Goal: Transaction & Acquisition: Purchase product/service

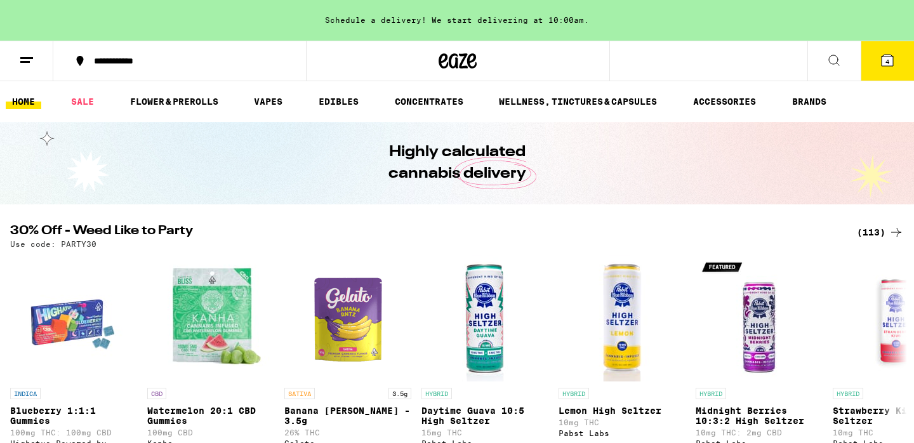
click at [836, 67] on icon at bounding box center [833, 60] width 15 height 15
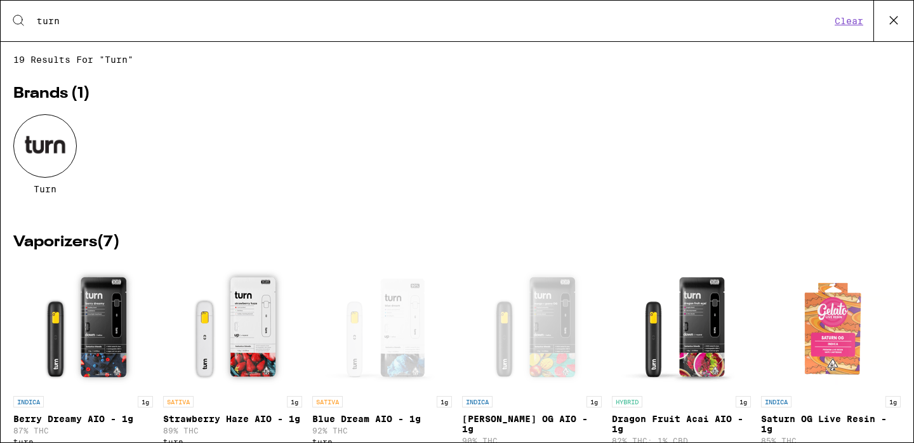
type input "turn"
click at [36, 145] on div at bounding box center [44, 145] width 63 height 63
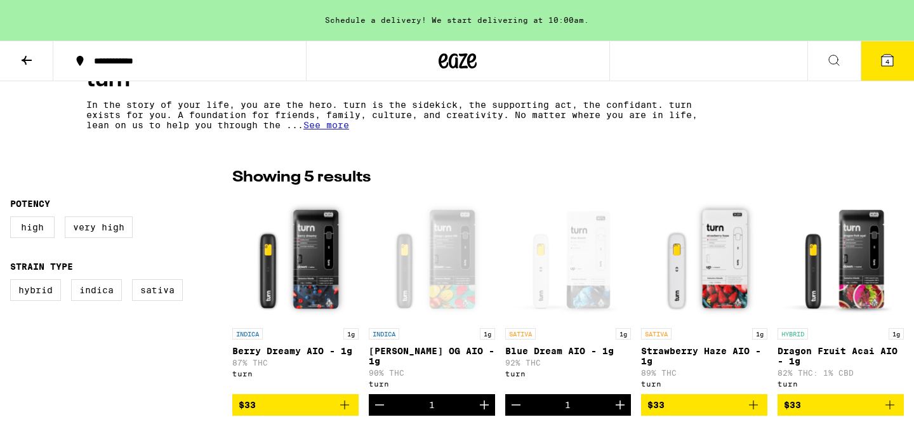
scroll to position [287, 0]
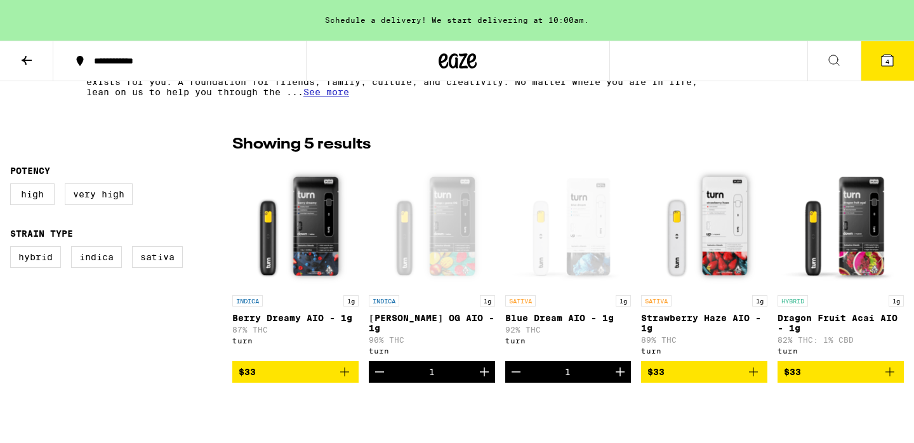
click at [305, 242] on img "Open page for Berry Dreamy AIO - 1g from turn" at bounding box center [295, 225] width 126 height 127
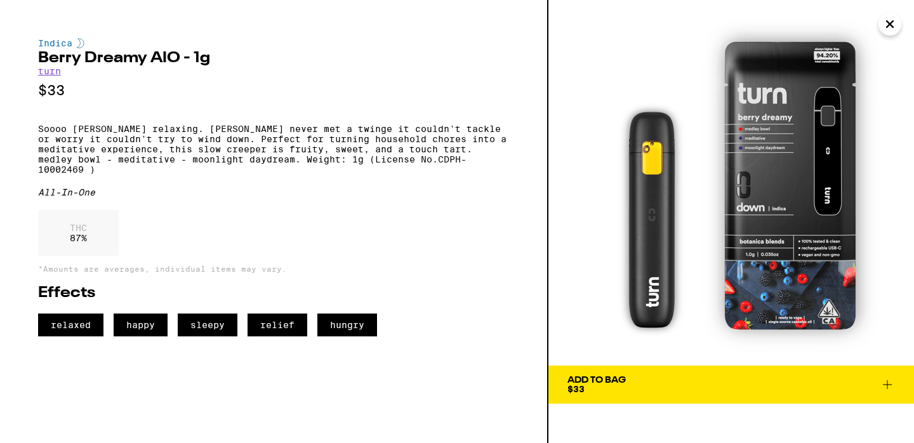
click at [897, 21] on button "Close" at bounding box center [889, 24] width 23 height 23
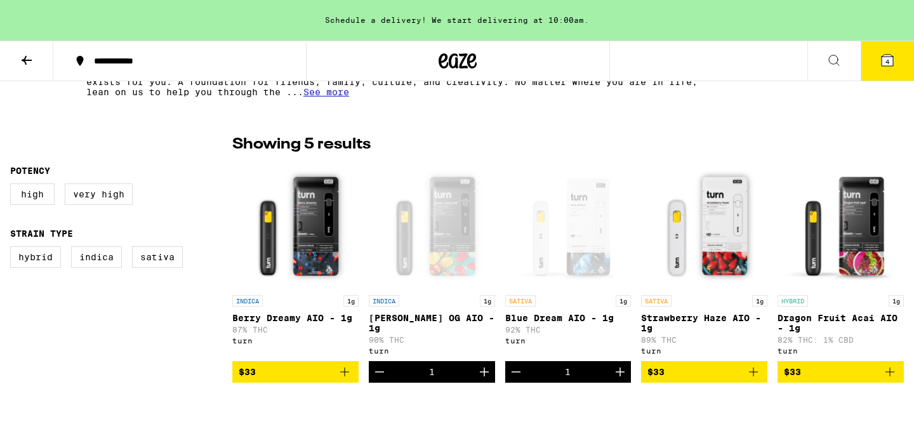
click at [430, 281] on div "Open page for Mango Guava OG AIO - 1g from turn" at bounding box center [432, 225] width 126 height 127
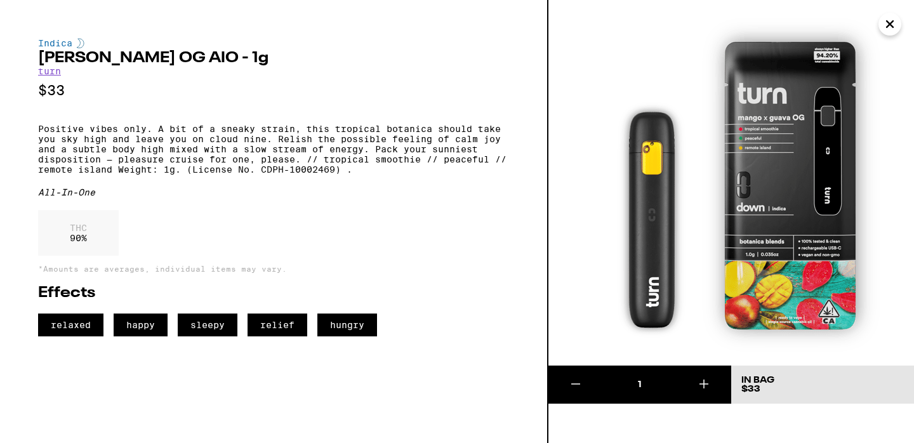
click at [480, 122] on div "Indica Mango Guava OG AIO - 1g turn $33 Positive vibes only. A bit of a sneaky …" at bounding box center [273, 187] width 471 height 298
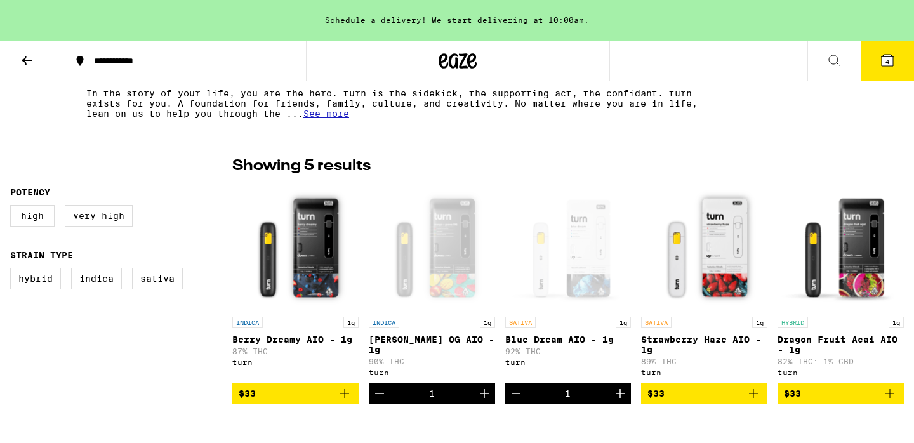
scroll to position [263, 0]
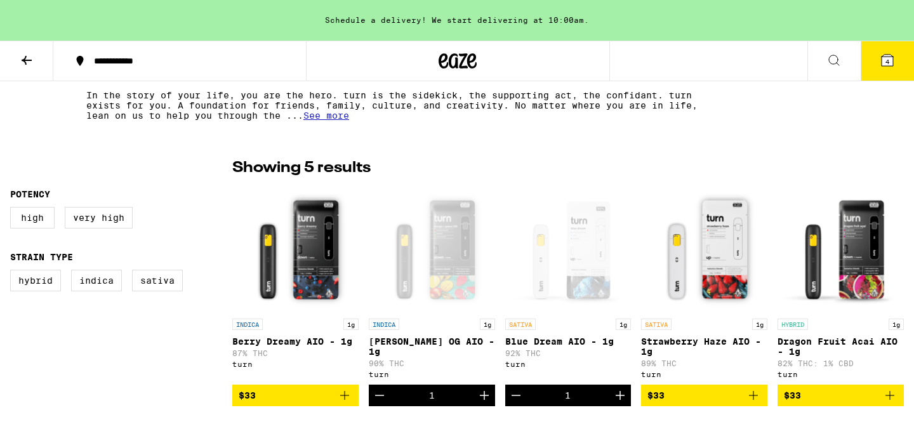
click at [724, 266] on img "Open page for Strawberry Haze AIO - 1g from turn" at bounding box center [704, 248] width 126 height 127
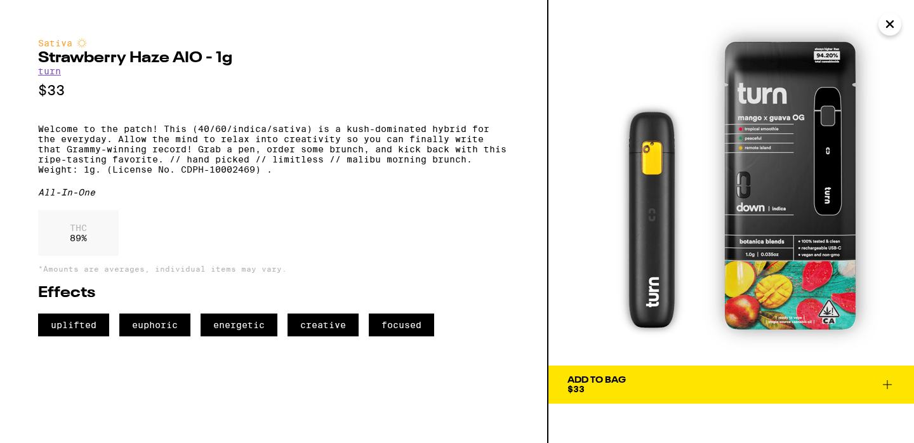
click at [885, 25] on icon "Close" at bounding box center [889, 24] width 15 height 19
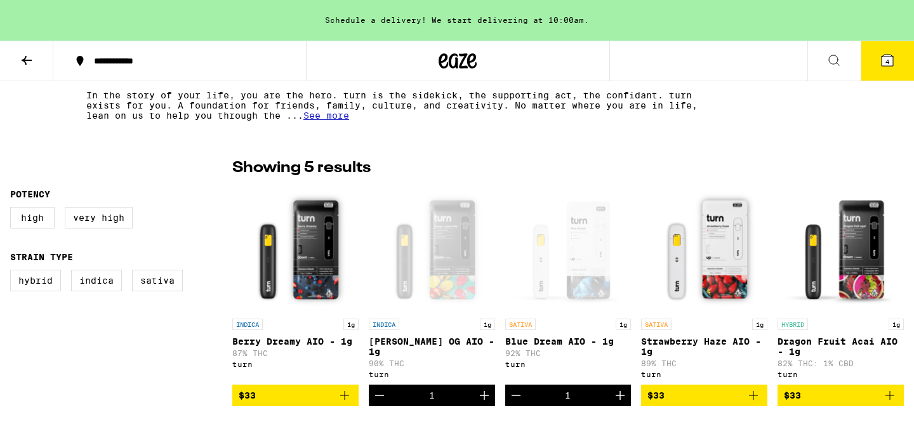
click at [439, 271] on div "Open page for Mango Guava OG AIO - 1g from turn" at bounding box center [432, 248] width 126 height 127
